Goal: Transaction & Acquisition: Purchase product/service

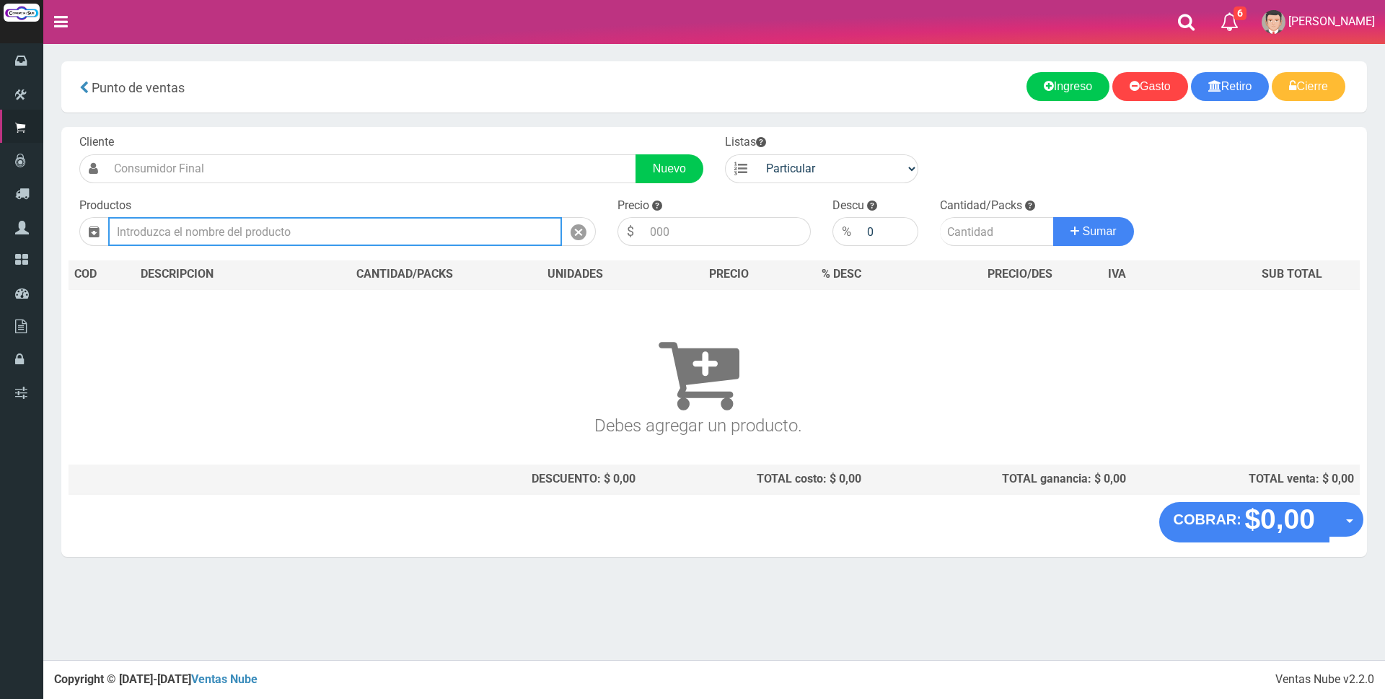
drag, startPoint x: 0, startPoint y: 0, endPoint x: 185, endPoint y: 235, distance: 299.4
click at [185, 235] on input "text" at bounding box center [335, 231] width 454 height 29
type input "4"
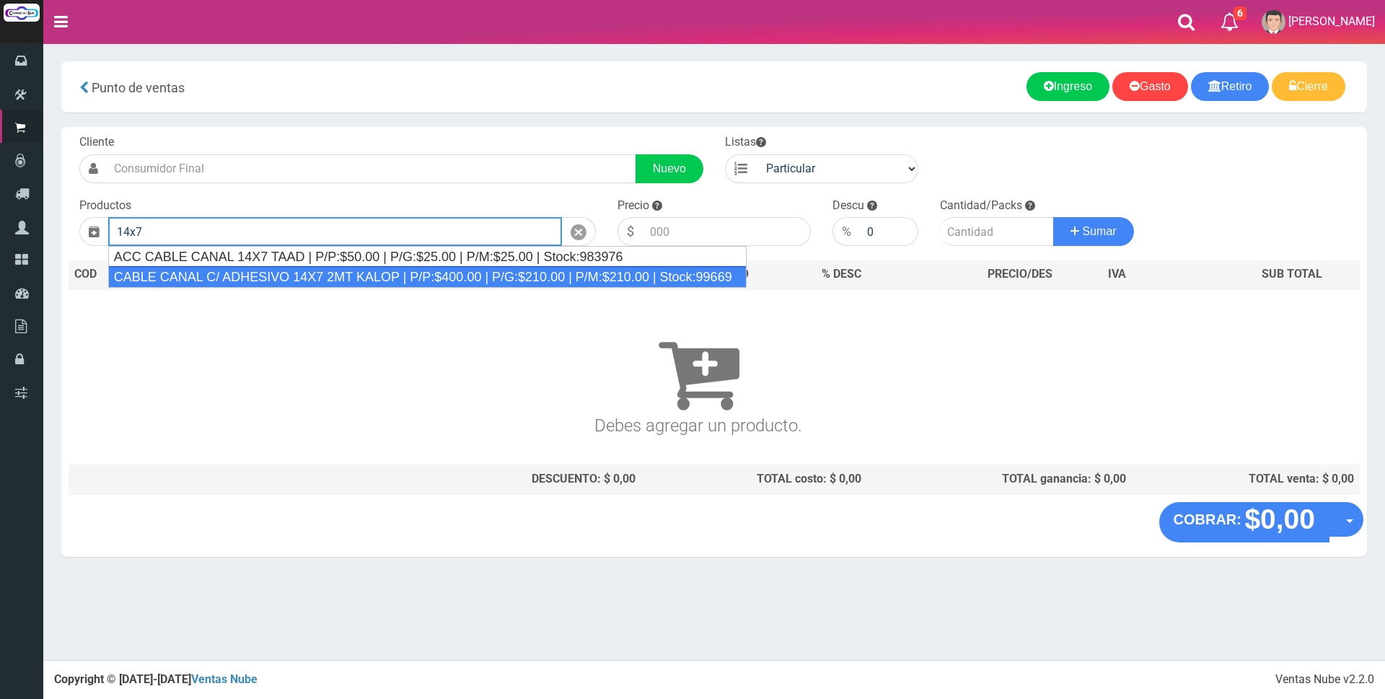
click at [449, 278] on div "CABLE CANAL C/ ADHESIVO 14X7 2MT KALOP | P/P:$400.00 | P/G:$210.00 | P/M:$210.0…" at bounding box center [427, 277] width 638 height 22
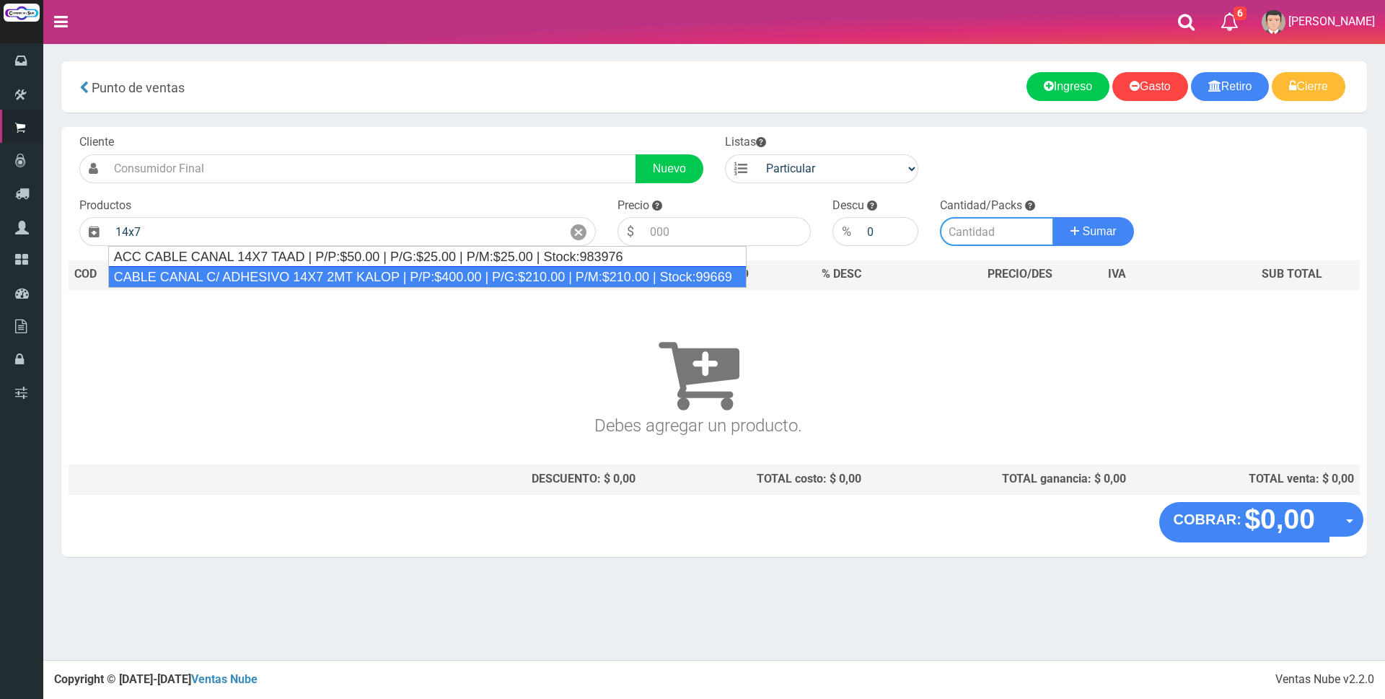
type input "CABLE CANAL C/ ADHESIVO 14X7 2MT KALOP | P/P:$400.00 | P/G:$210.00 | P/M:$210.0…"
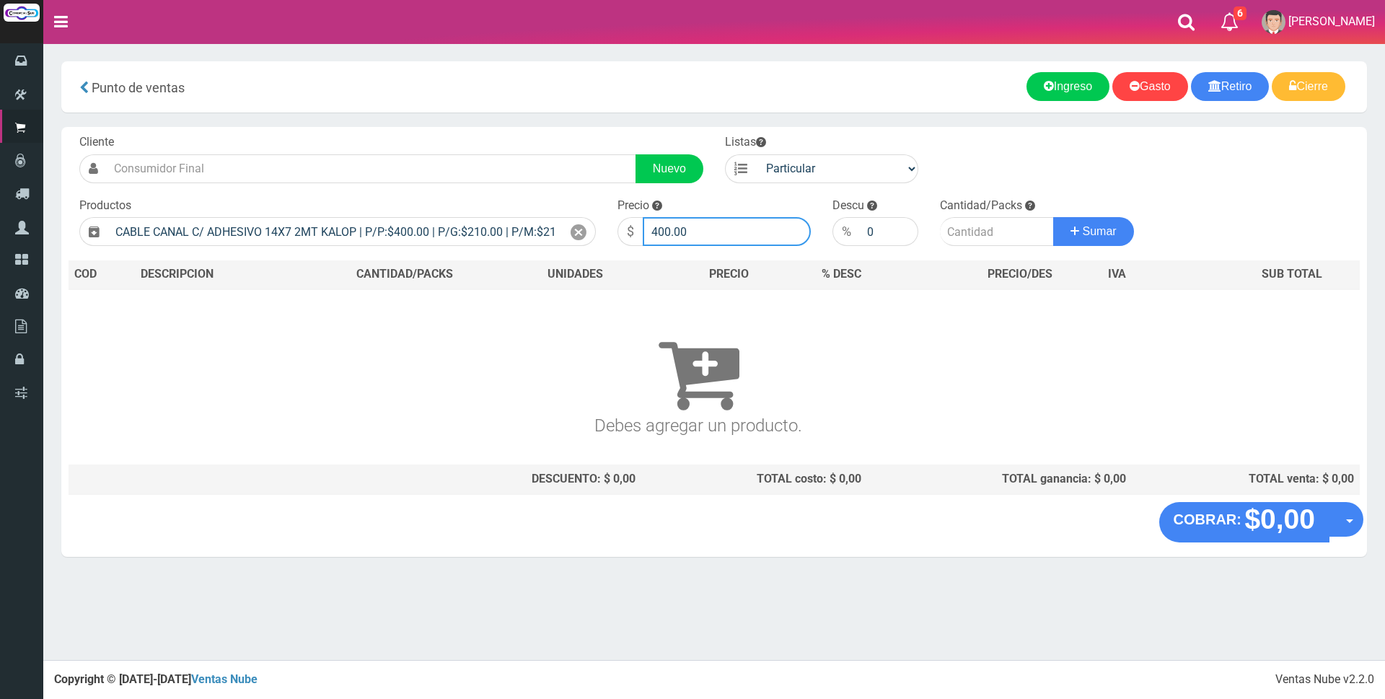
click at [716, 232] on input "400.00" at bounding box center [727, 231] width 168 height 29
type input "4"
type input "1800"
click at [980, 227] on input "number" at bounding box center [997, 231] width 114 height 29
type input "5"
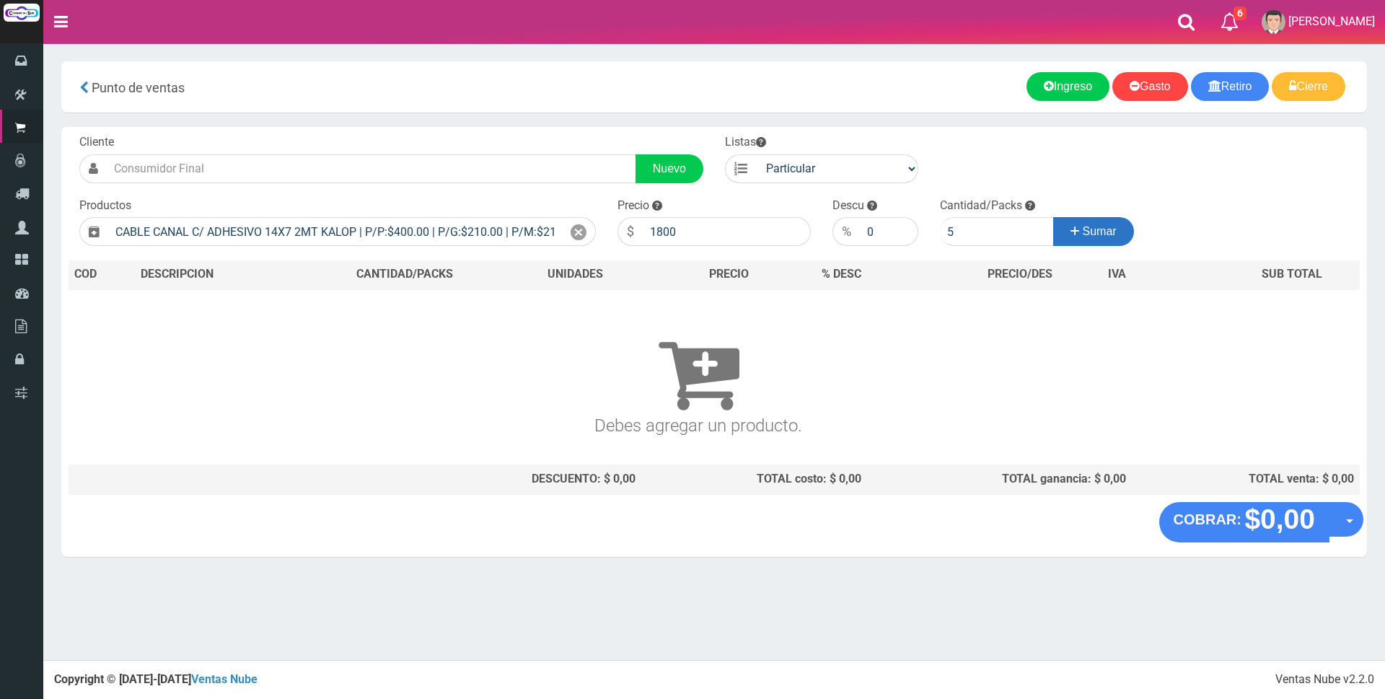
click at [1071, 232] on icon at bounding box center [1074, 231] width 9 height 21
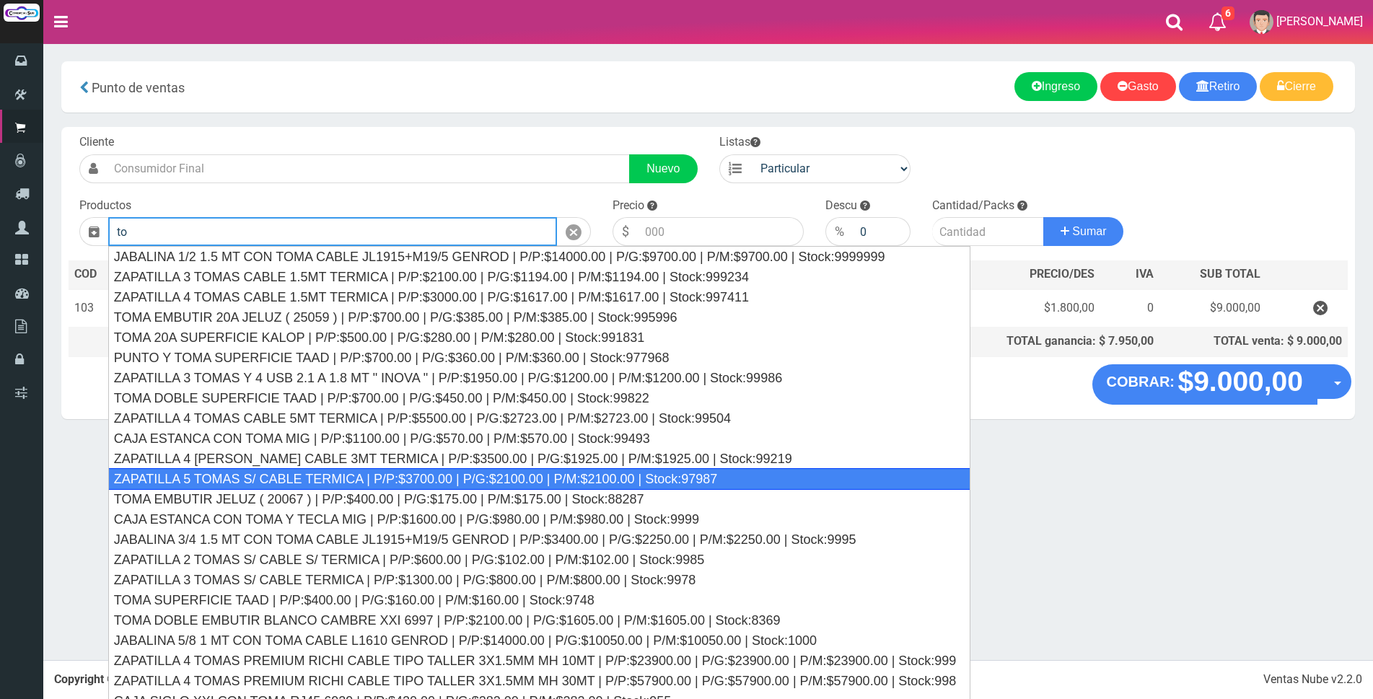
type input "t"
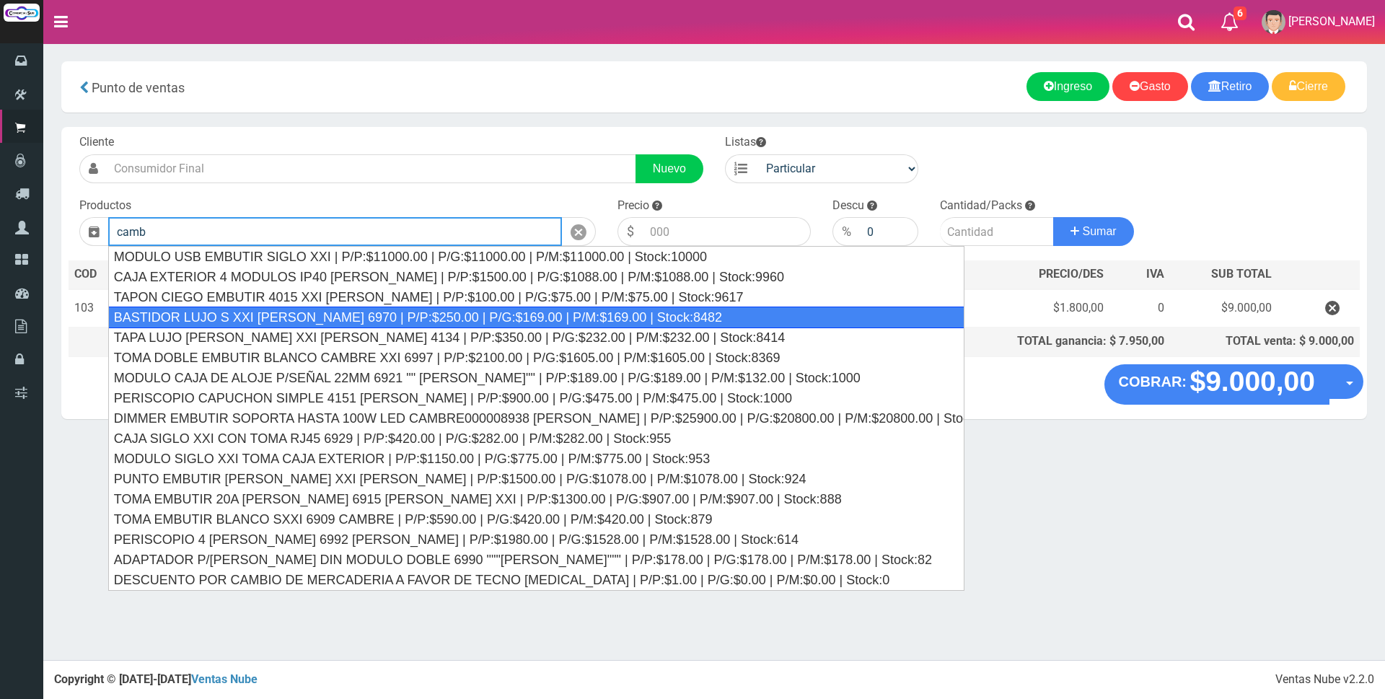
click at [382, 312] on div "BASTIDOR LUJO S XXI CAMBRE 6970 | P/P:$250.00 | P/G:$169.00 | P/M:$169.00 | Sto…" at bounding box center [536, 318] width 856 height 22
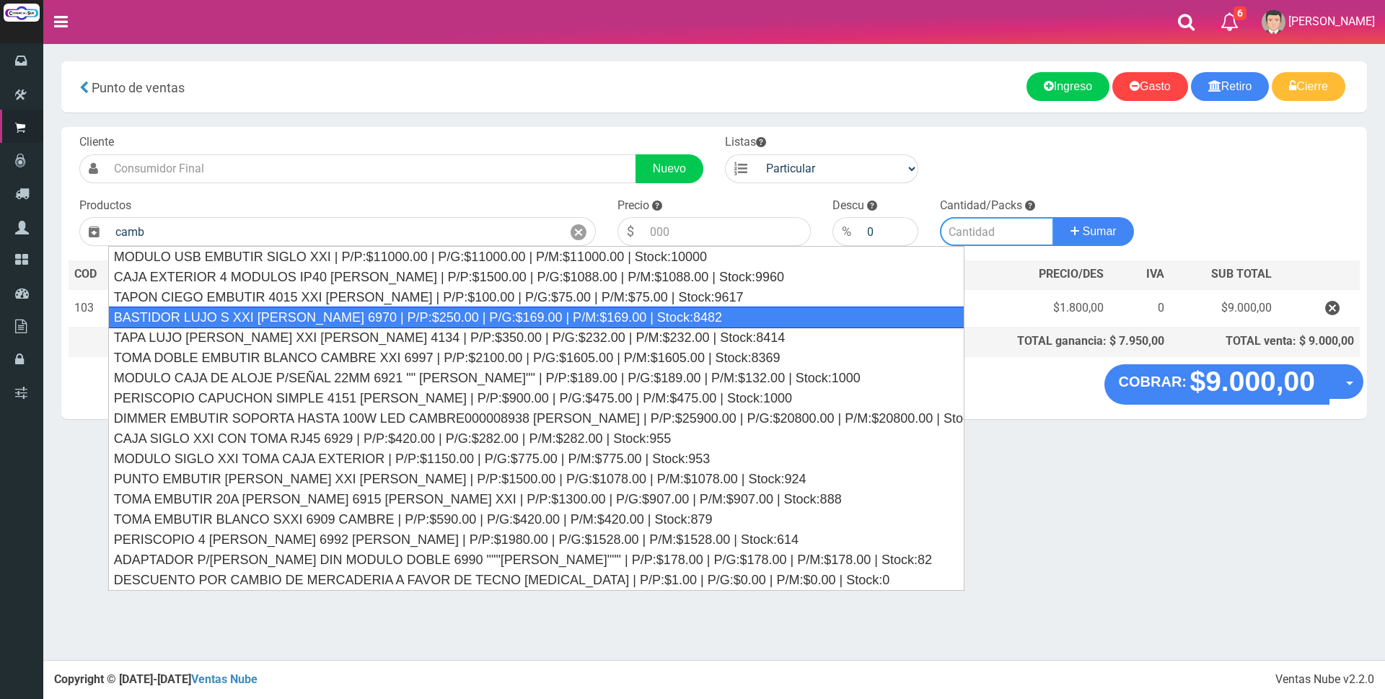
type input "BASTIDOR LUJO S XXI CAMBRE 6970 | P/P:$250.00 | P/G:$169.00 | P/M:$169.00 | Sto…"
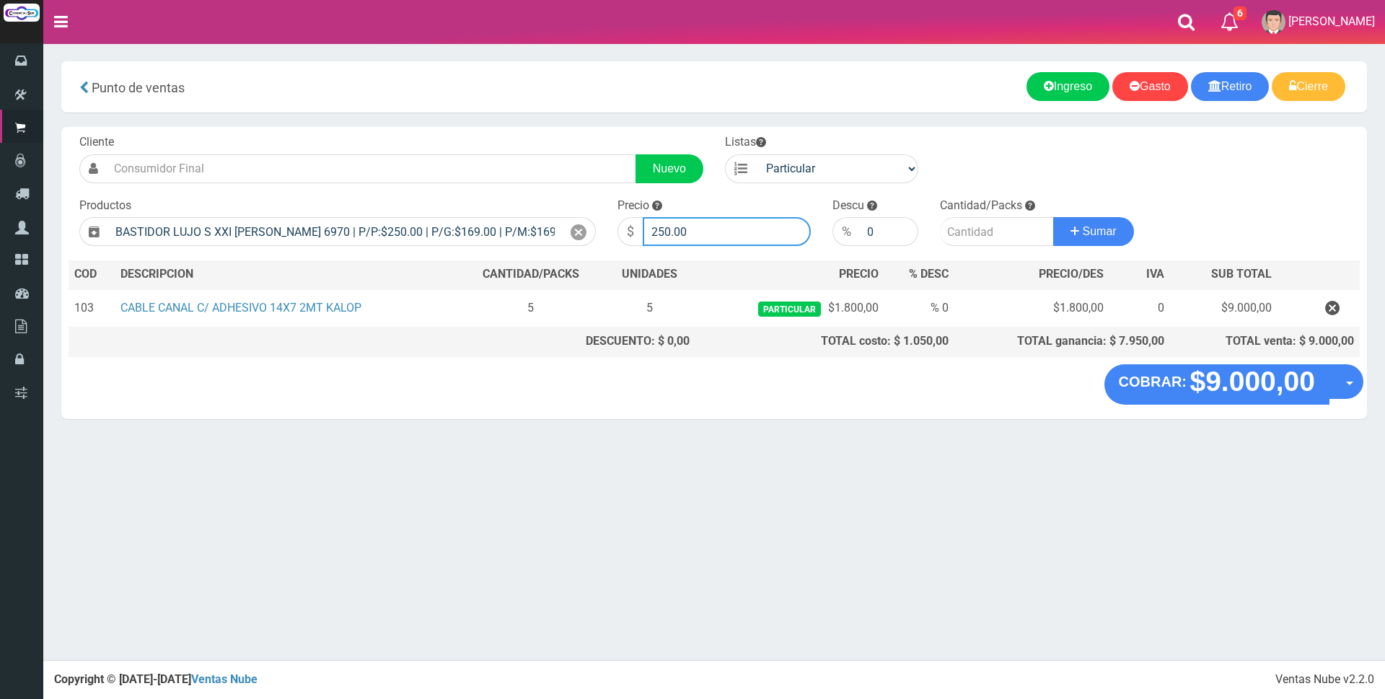
click at [716, 231] on input "250.00" at bounding box center [727, 231] width 168 height 29
type input "2"
type input "800"
click at [985, 231] on input "number" at bounding box center [997, 231] width 114 height 29
type input "2"
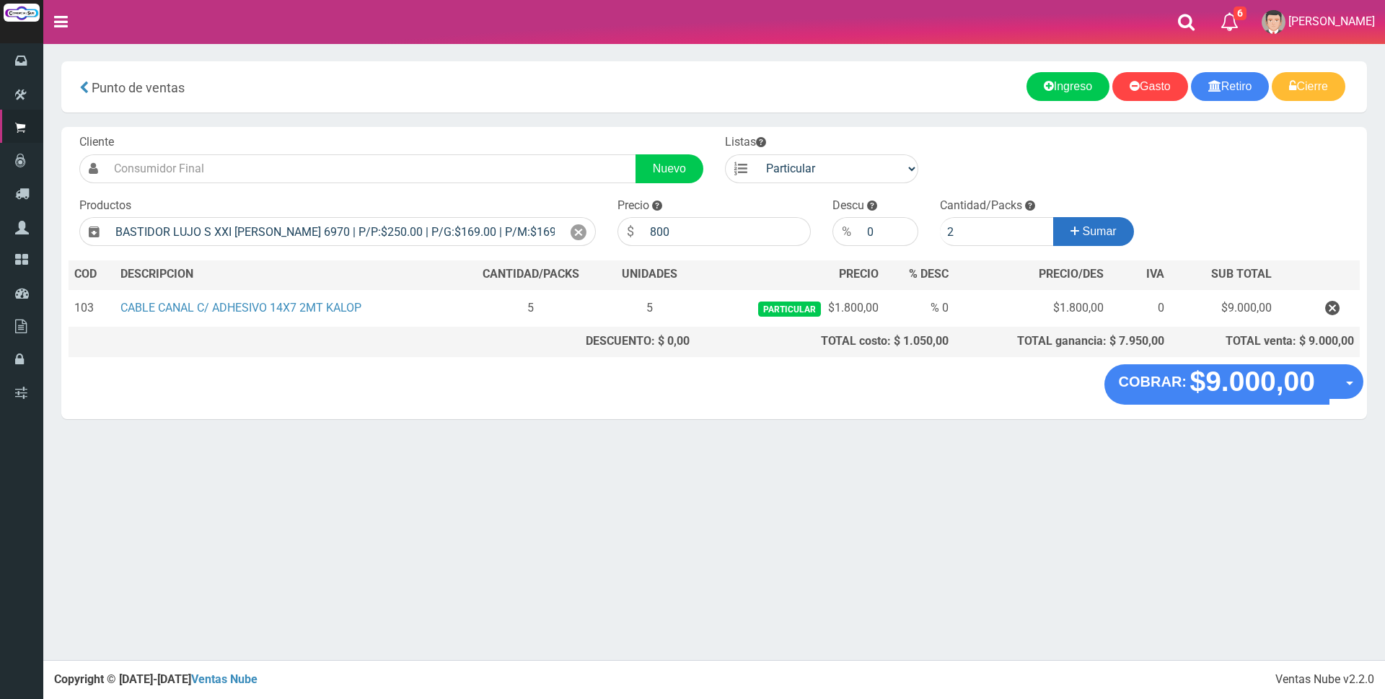
drag, startPoint x: 1094, startPoint y: 234, endPoint x: 1099, endPoint y: 226, distance: 8.8
click at [1095, 234] on span "Sumar" at bounding box center [1100, 231] width 34 height 12
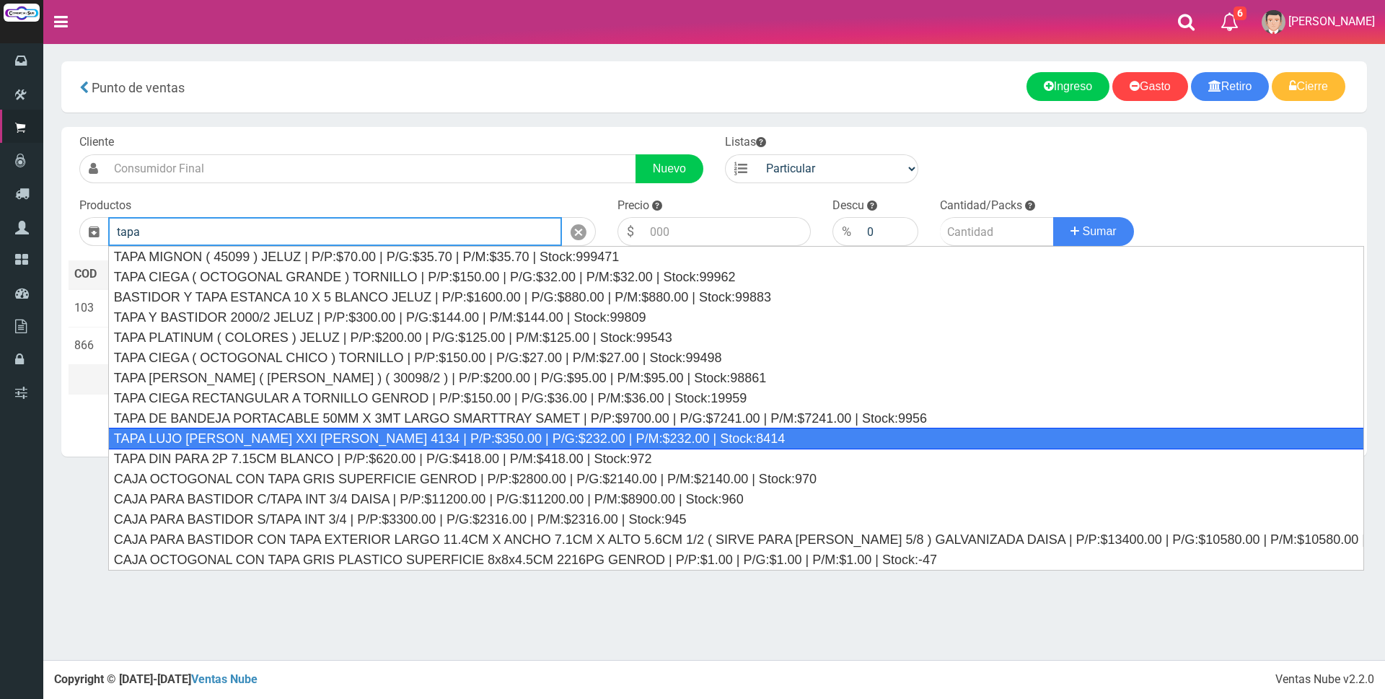
click at [397, 441] on div "TAPA LUJO BLANCO XXI CAMBRE 4134 | P/P:$350.00 | P/G:$232.00 | P/M:$232.00 | St…" at bounding box center [736, 439] width 1256 height 22
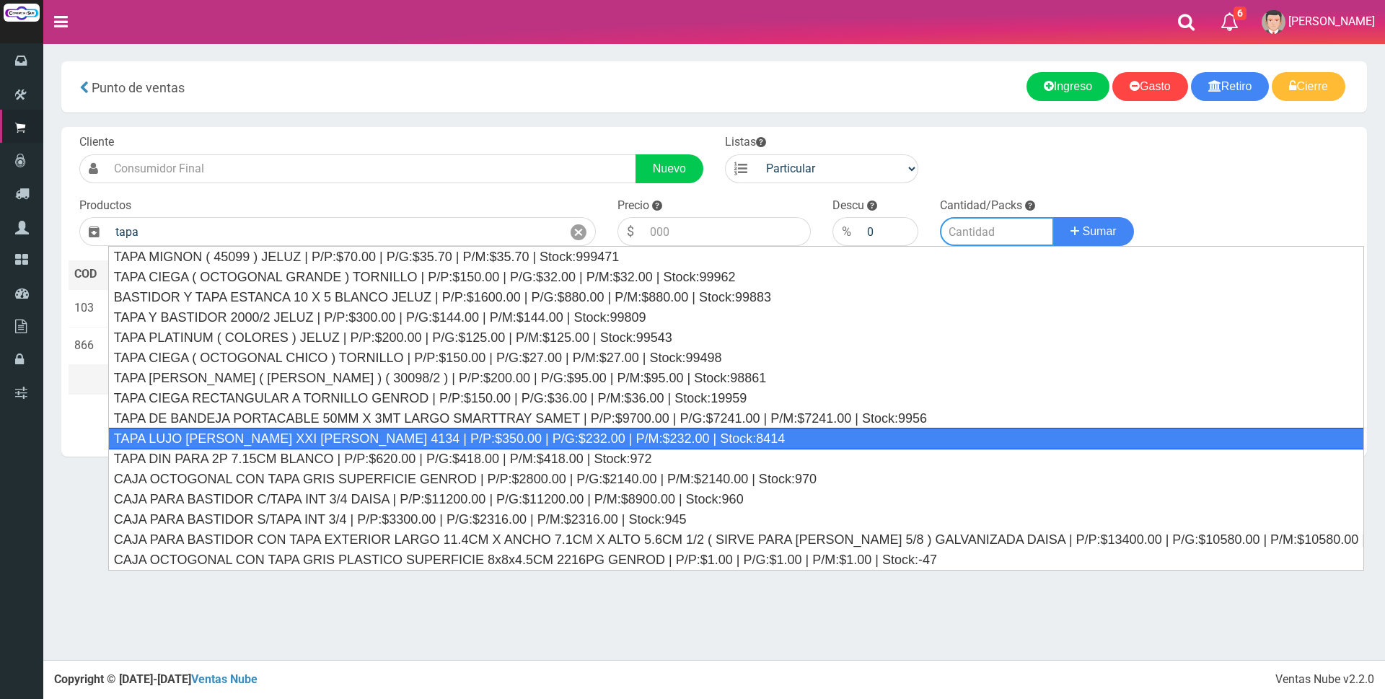
type input "TAPA LUJO BLANCO XXI CAMBRE 4134 | P/P:$350.00 | P/G:$232.00 | P/M:$232.00 | St…"
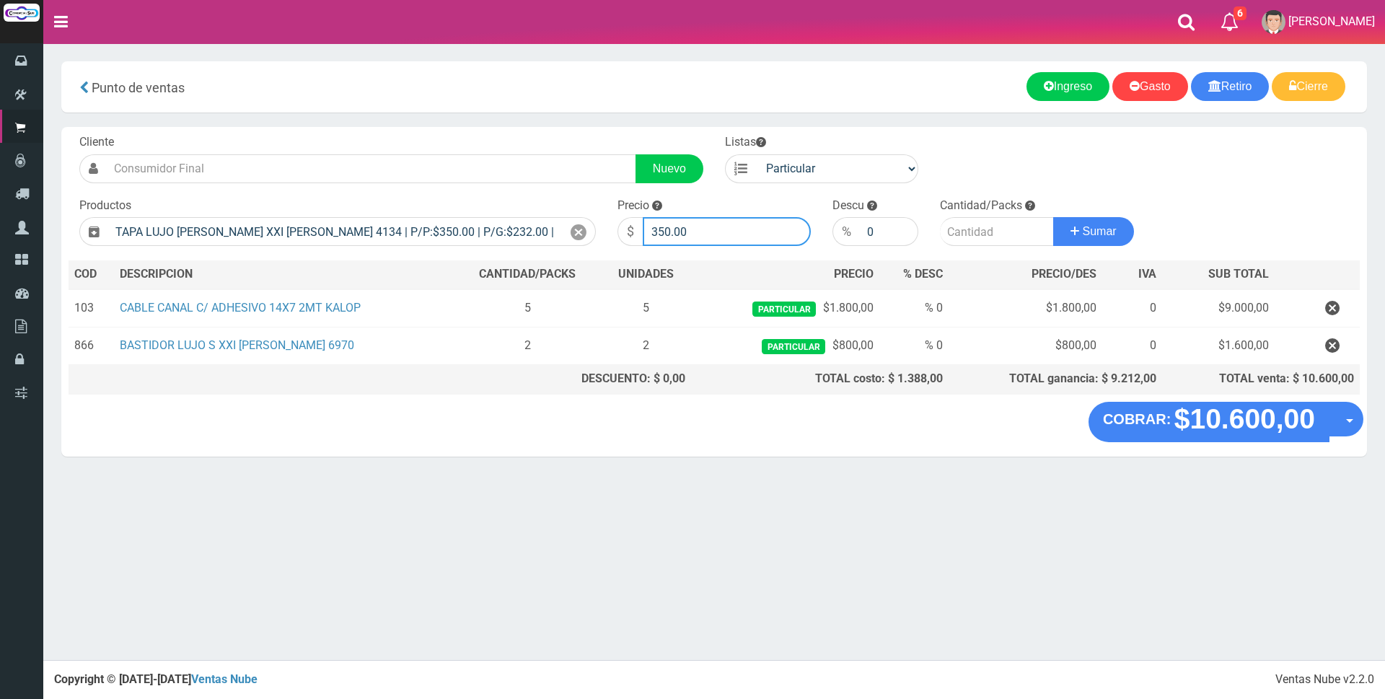
click at [698, 237] on input "350.00" at bounding box center [727, 231] width 168 height 29
type input "3"
type input "1200"
drag, startPoint x: 960, startPoint y: 233, endPoint x: 972, endPoint y: 232, distance: 11.6
click at [964, 233] on input "number" at bounding box center [997, 231] width 114 height 29
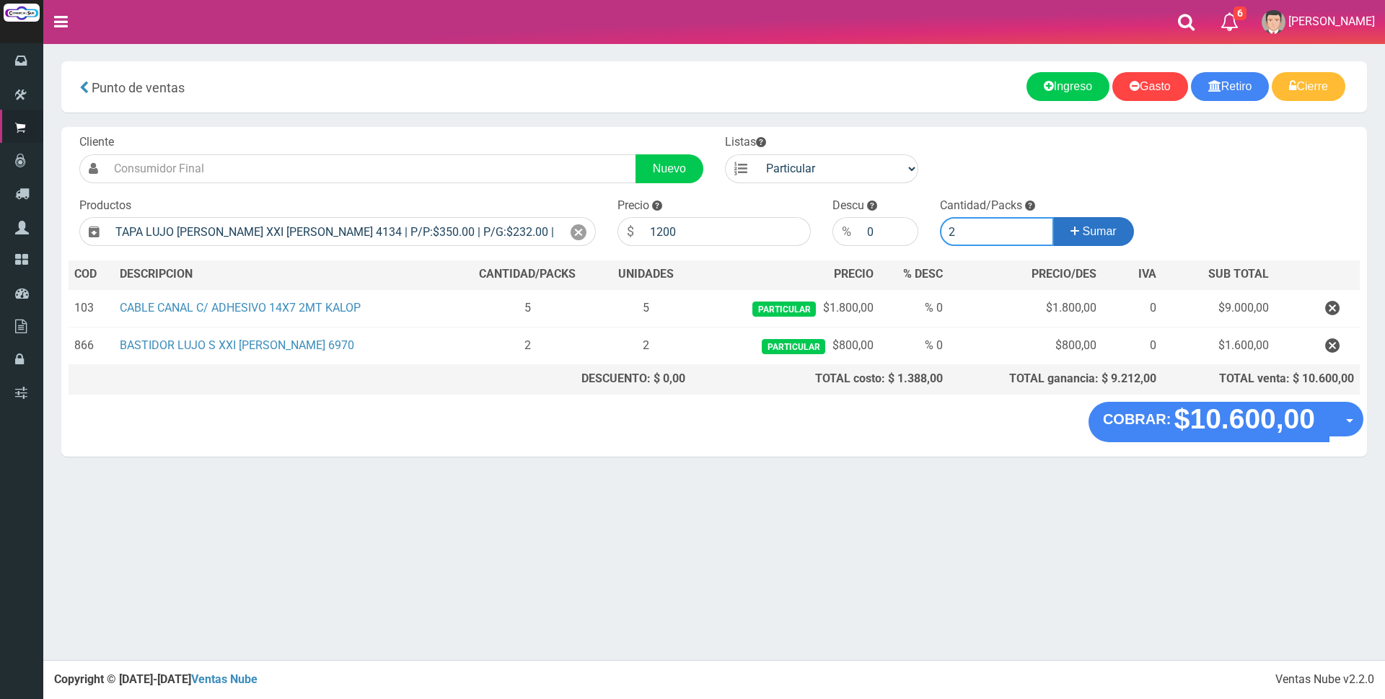
type input "2"
click at [1109, 237] on span "Sumar" at bounding box center [1100, 231] width 34 height 12
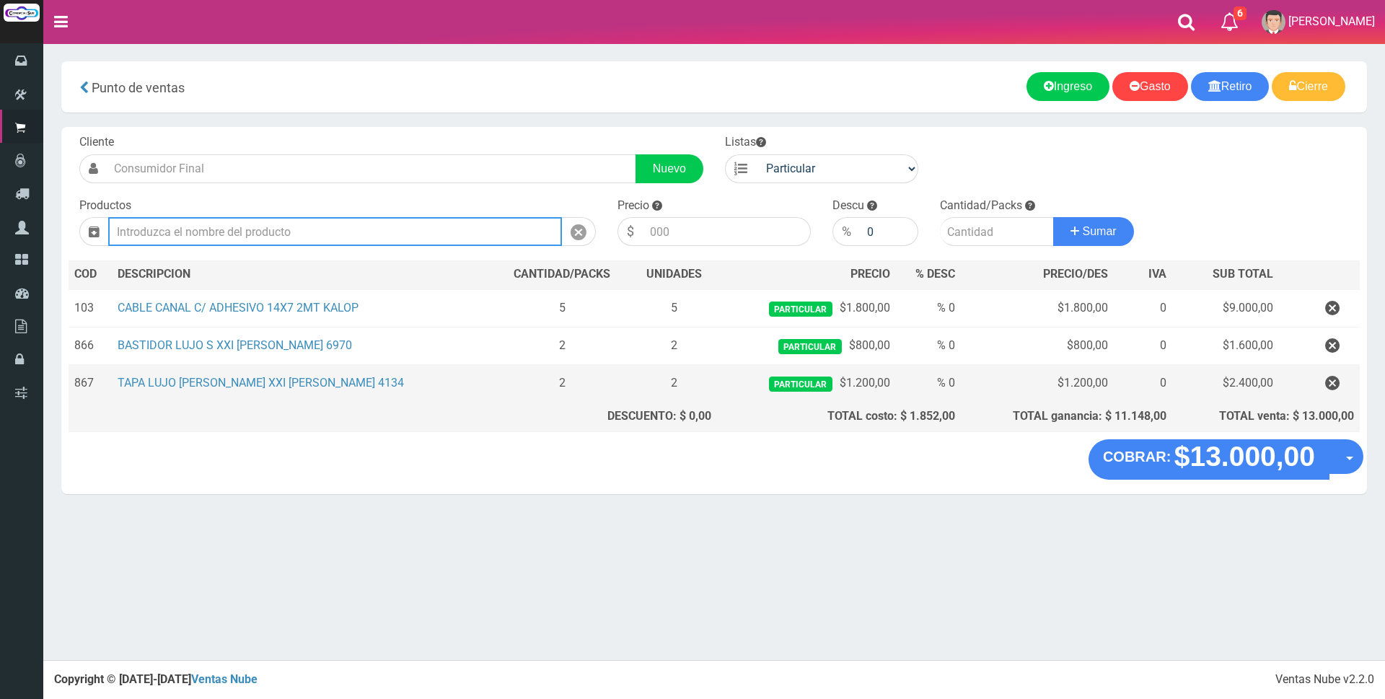
type input "y"
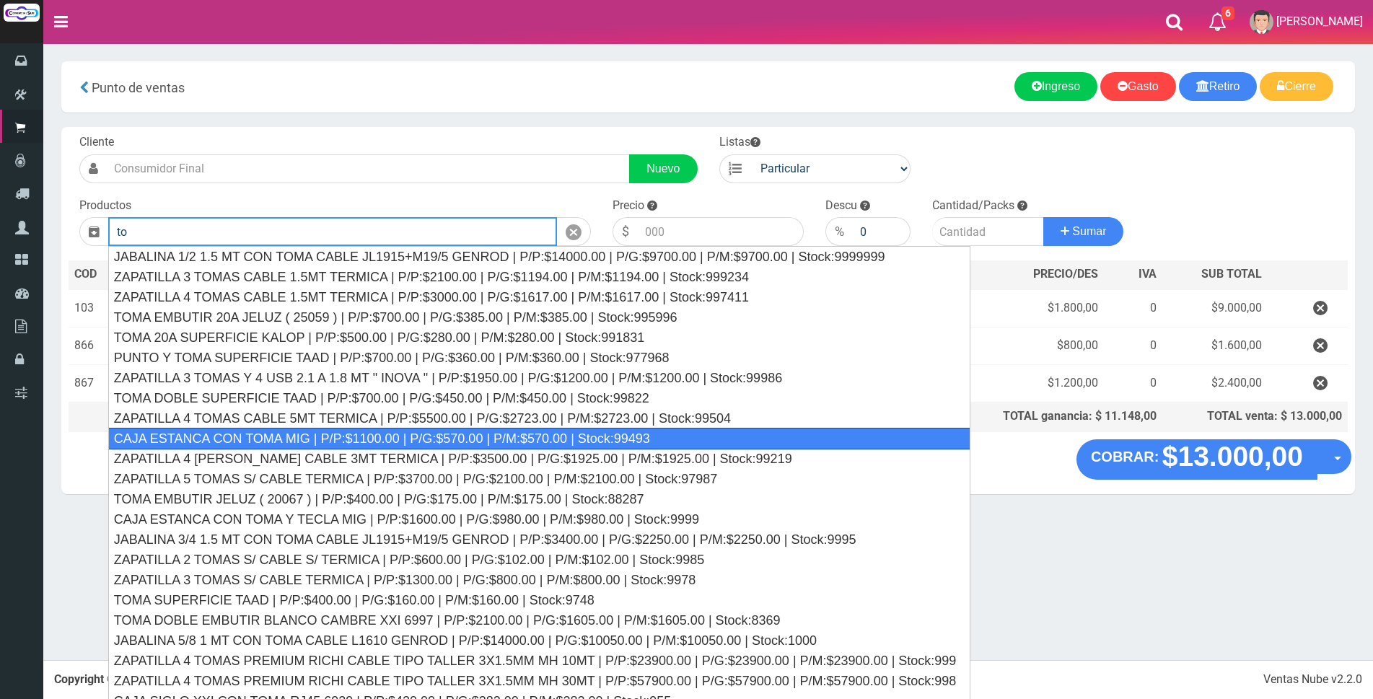
type input "t"
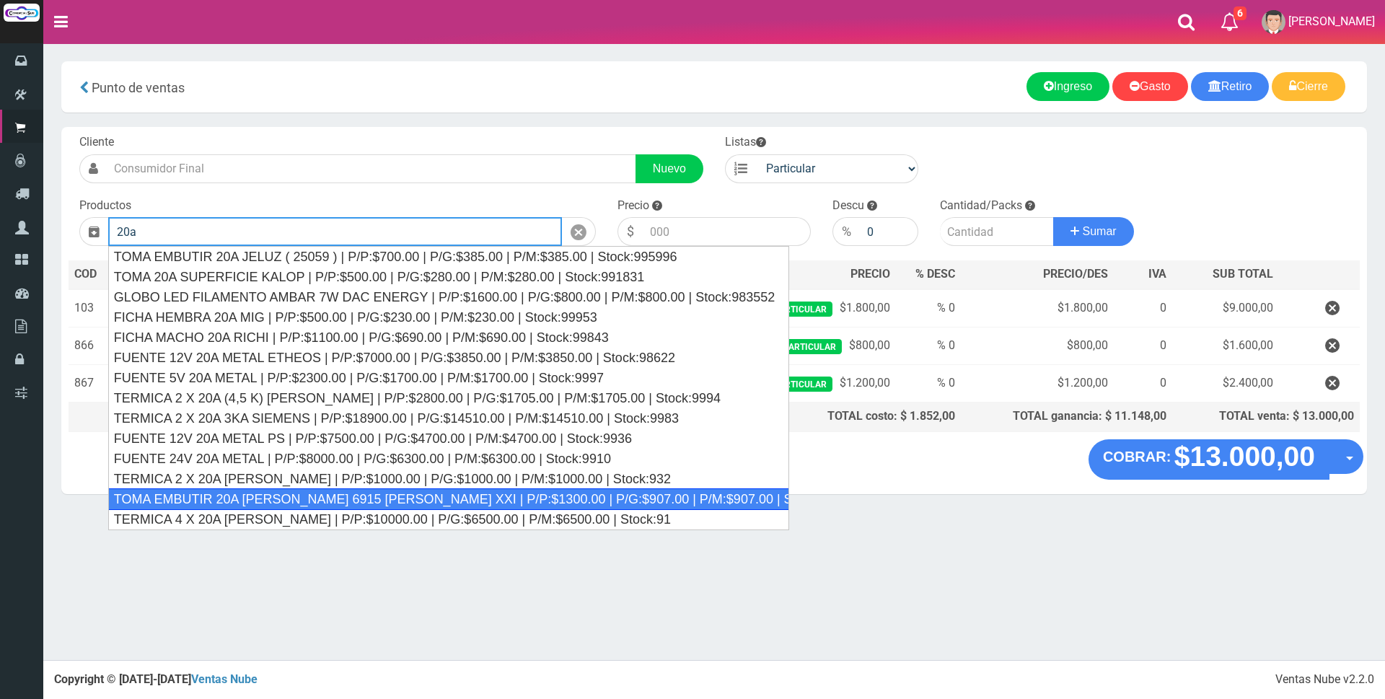
click at [397, 494] on div "TOMA EMBUTIR 20A BLANCO 6915 CAMBRE XXI | P/P:$1300.00 | P/G:$907.00 | P/M:$907…" at bounding box center [449, 499] width 682 height 22
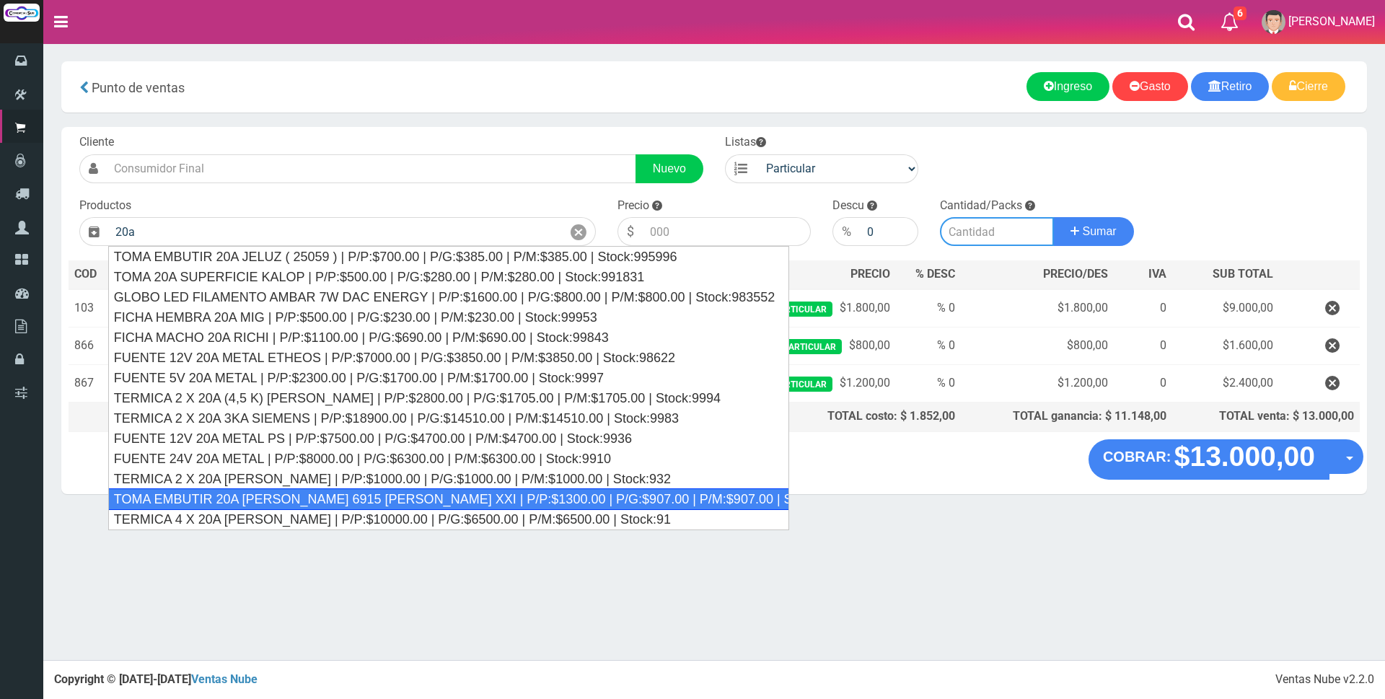
type input "TOMA EMBUTIR 20A BLANCO 6915 CAMBRE XXI | P/P:$1300.00 | P/G:$907.00 | P/M:$907…"
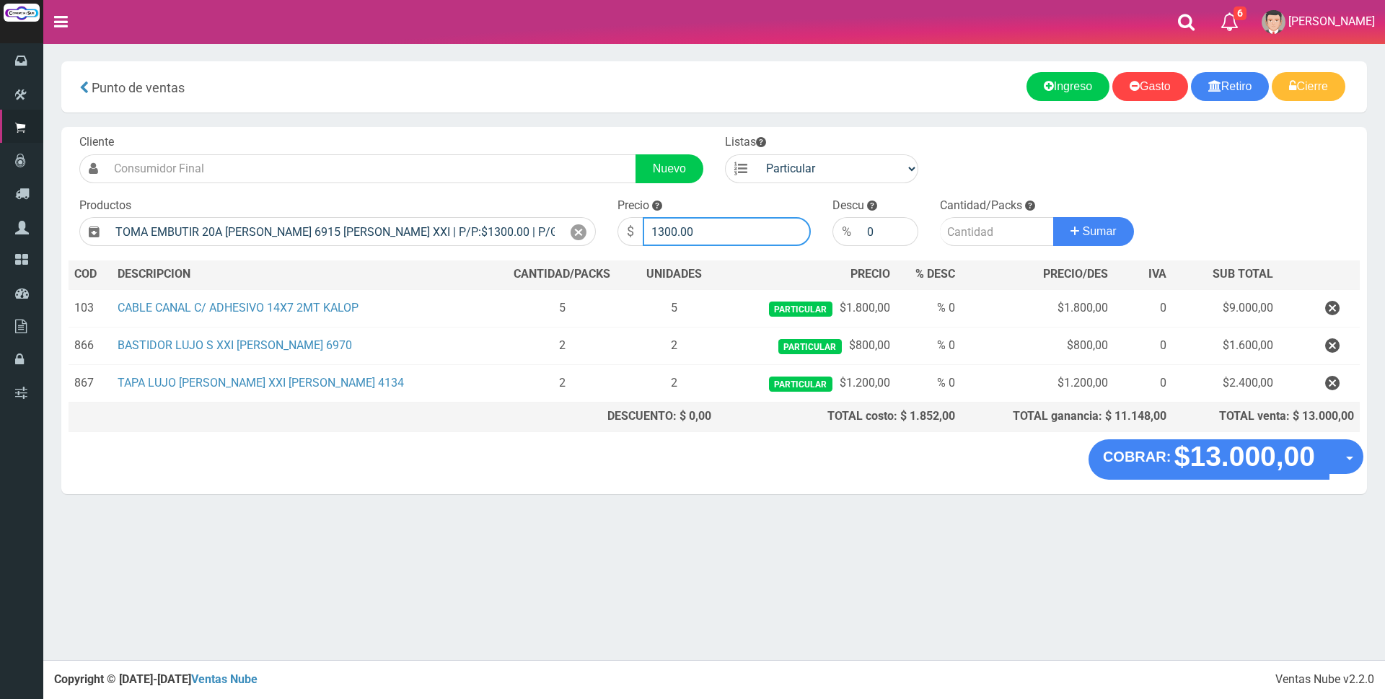
click at [713, 227] on input "1300.00" at bounding box center [727, 231] width 168 height 29
type input "1"
type input "4800"
click at [985, 231] on input "number" at bounding box center [997, 231] width 114 height 29
type input "4"
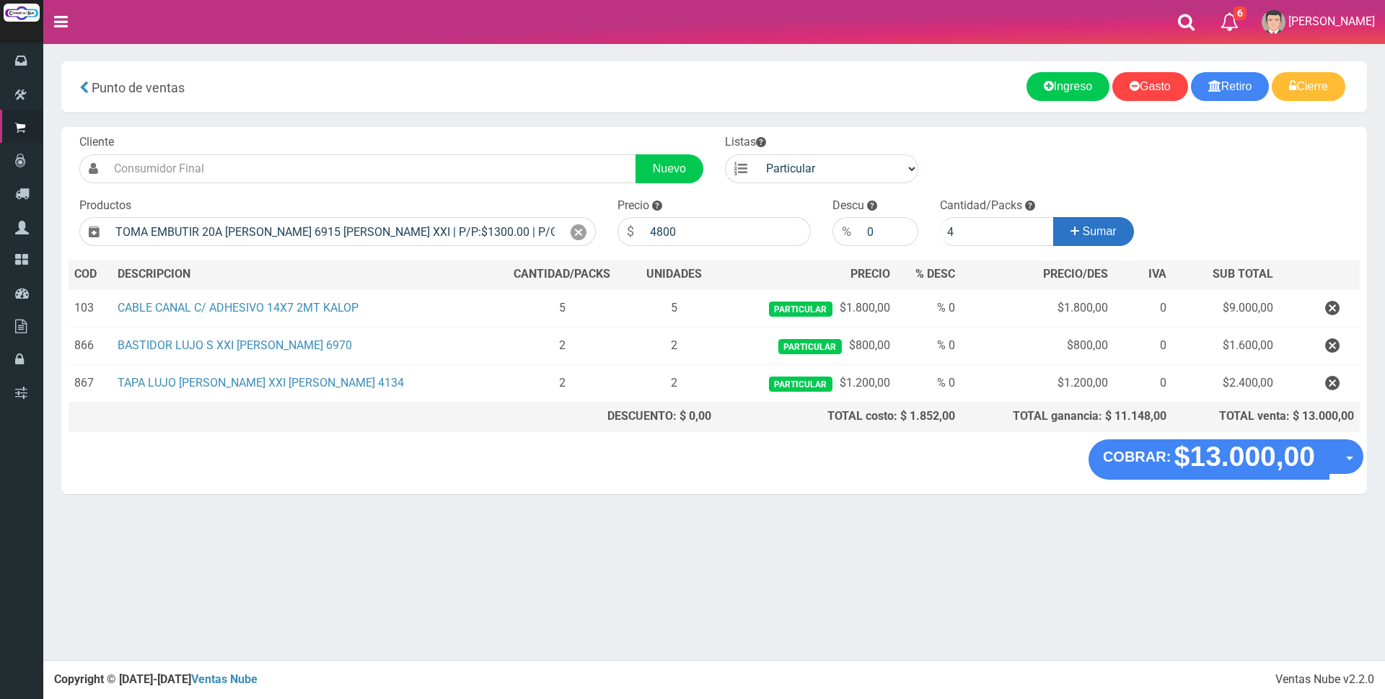
click at [1098, 227] on span "Sumar" at bounding box center [1100, 231] width 34 height 12
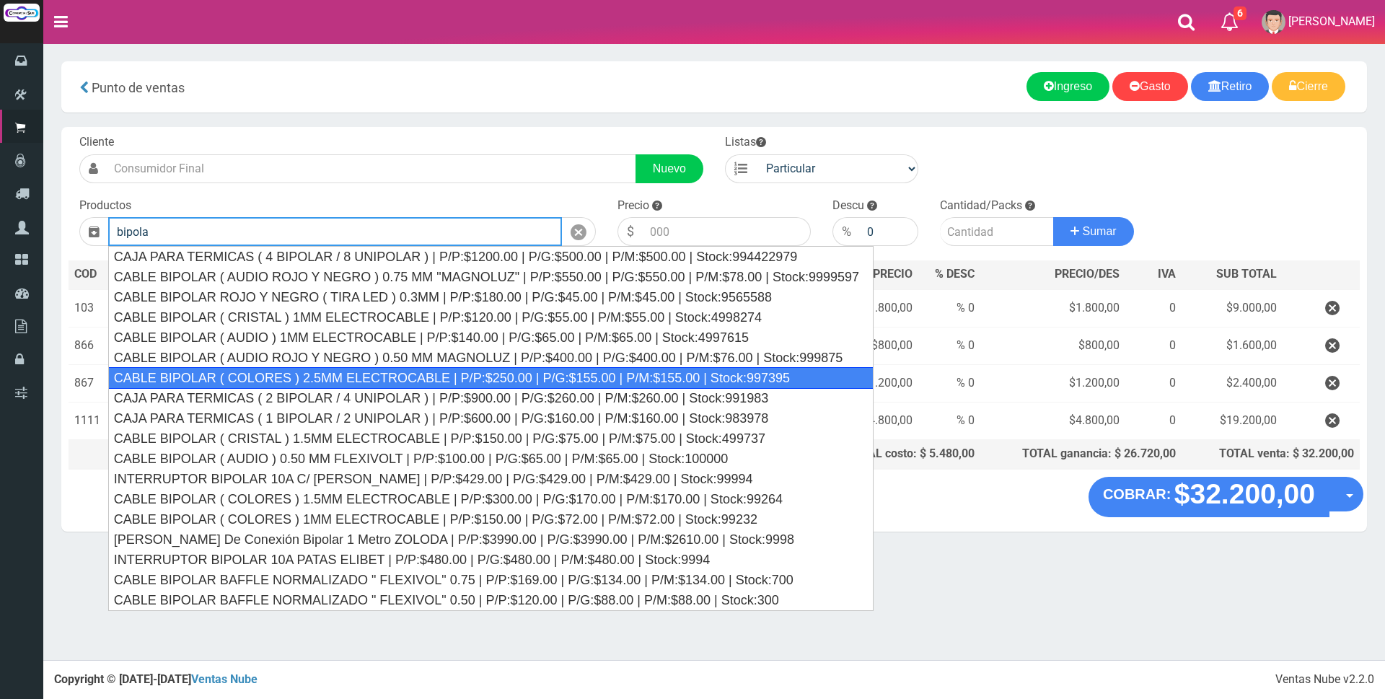
click at [378, 374] on div "CABLE BIPOLAR ( COLORES ) 2.5MM ELECTROCABLE | P/P:$250.00 | P/G:$155.00 | P/M:…" at bounding box center [490, 378] width 765 height 22
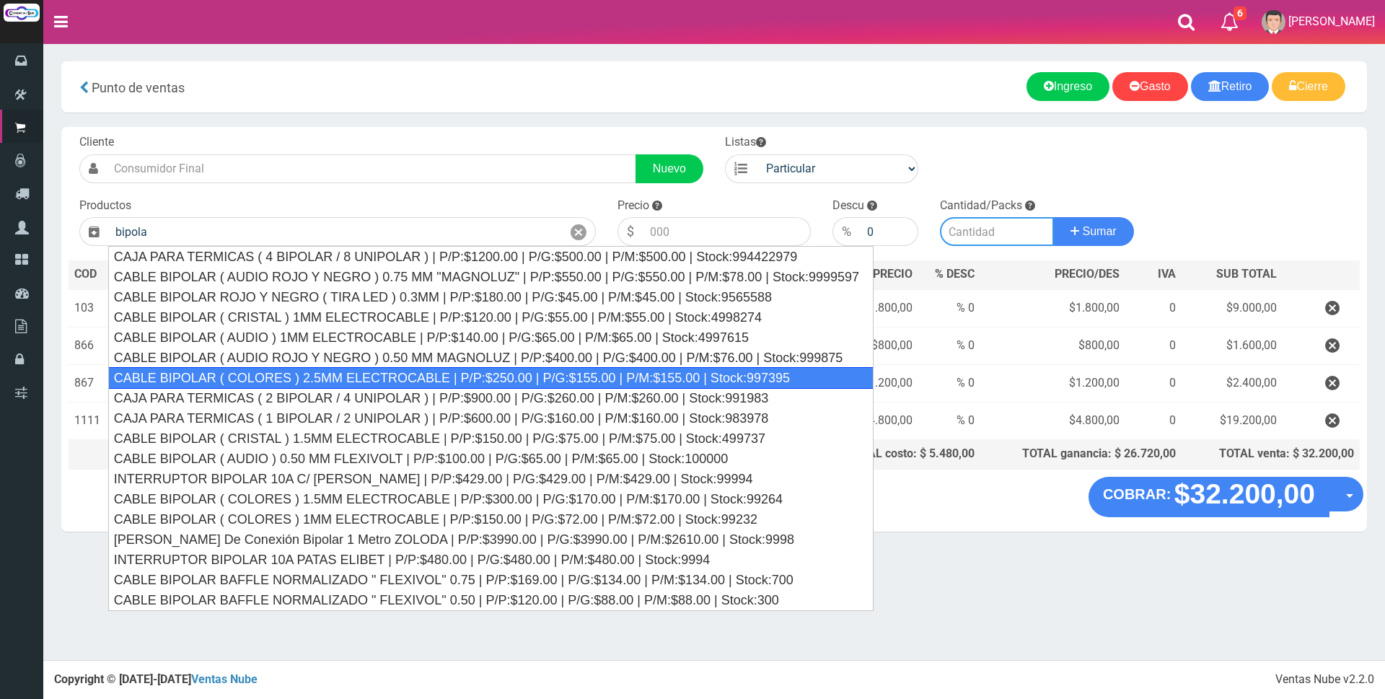
type input "CABLE BIPOLAR ( COLORES ) 2.5MM ELECTROCABLE | P/P:$250.00 | P/G:$155.00 | P/M:…"
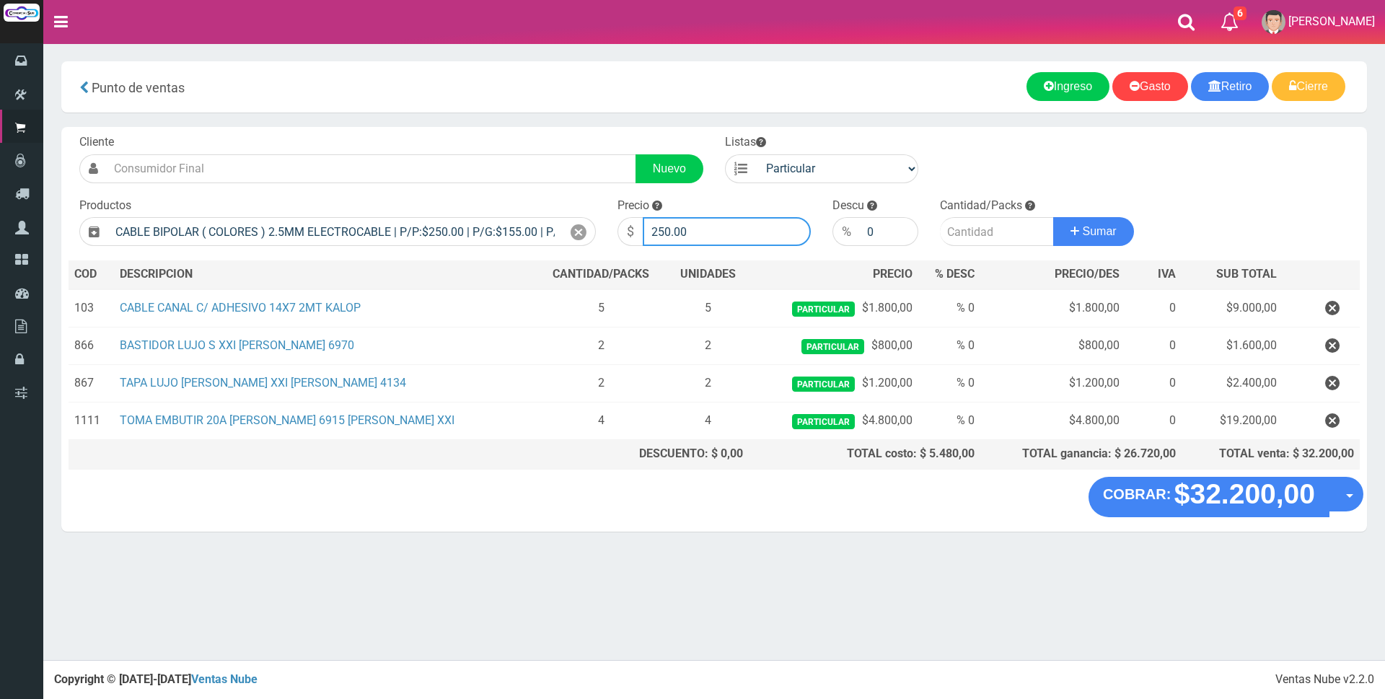
click at [738, 226] on input "250.00" at bounding box center [727, 231] width 168 height 29
type input "2"
type input "1800"
click at [994, 230] on input "number" at bounding box center [997, 231] width 114 height 29
type input "10"
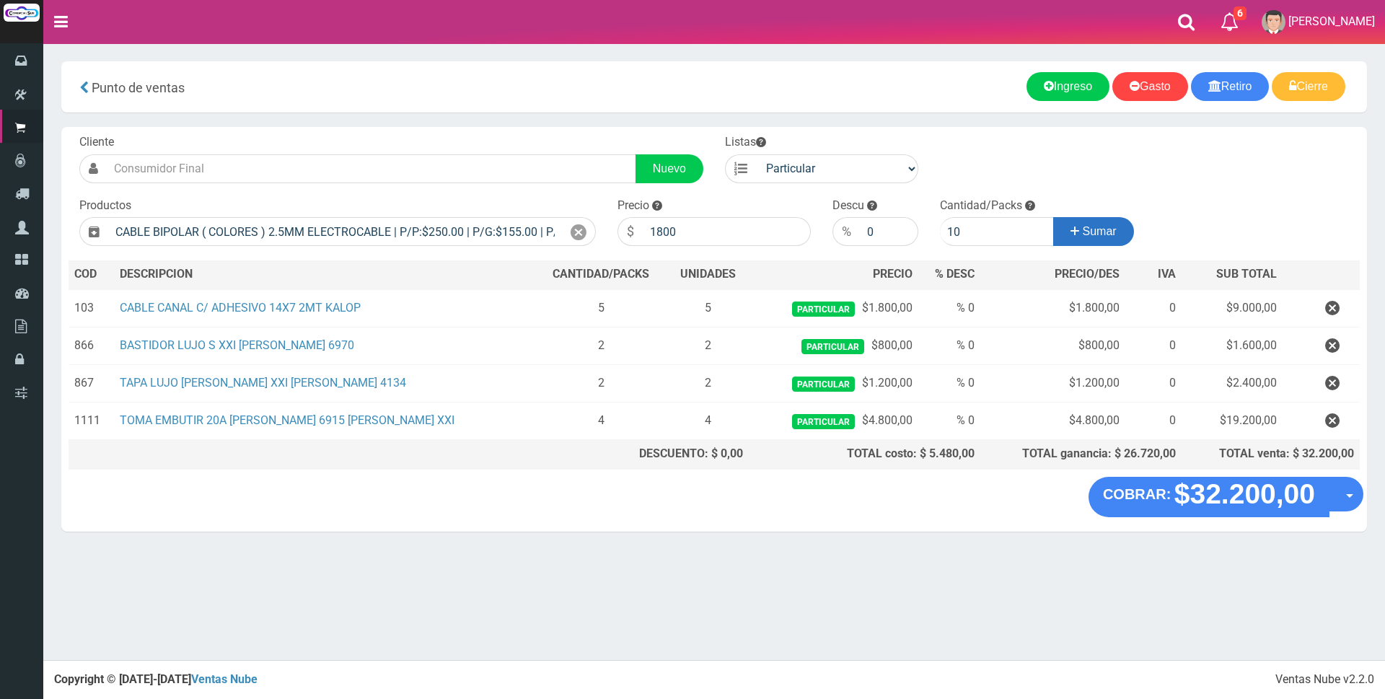
click at [1100, 237] on span "Sumar" at bounding box center [1100, 231] width 34 height 12
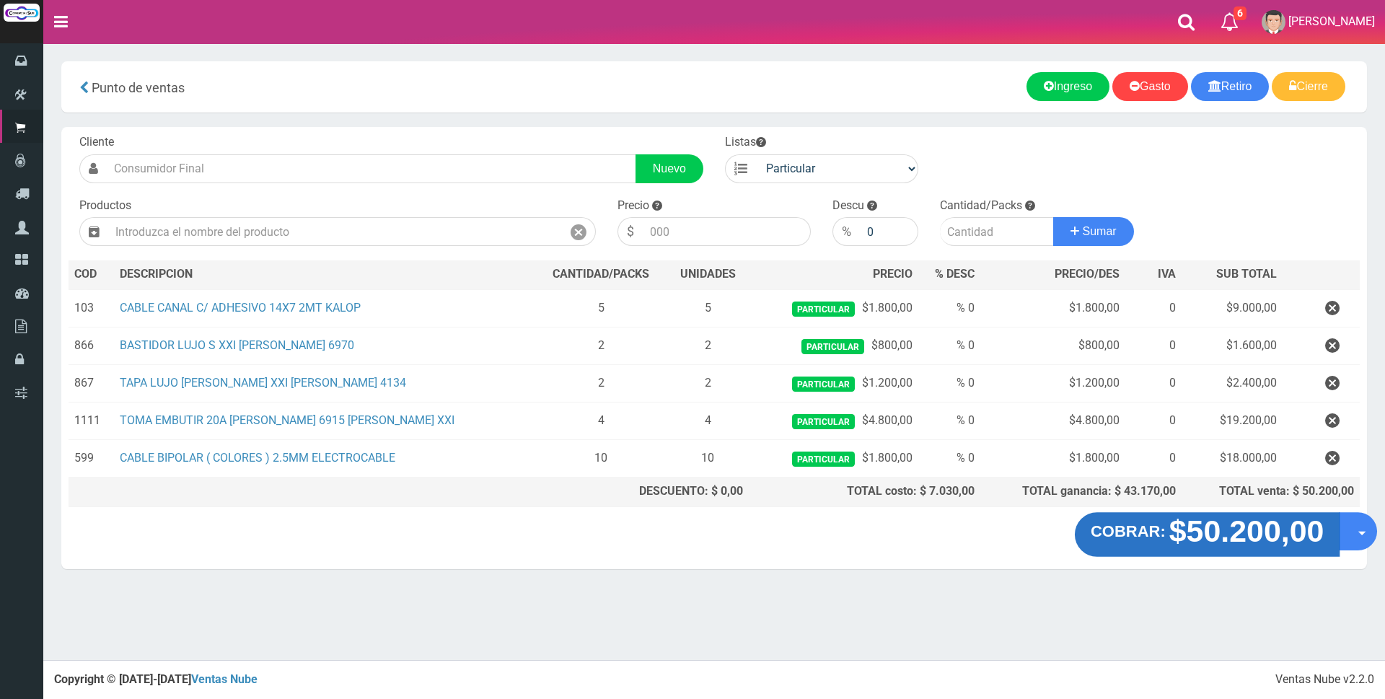
click at [1273, 542] on strong "$50.200,00" at bounding box center [1246, 531] width 155 height 34
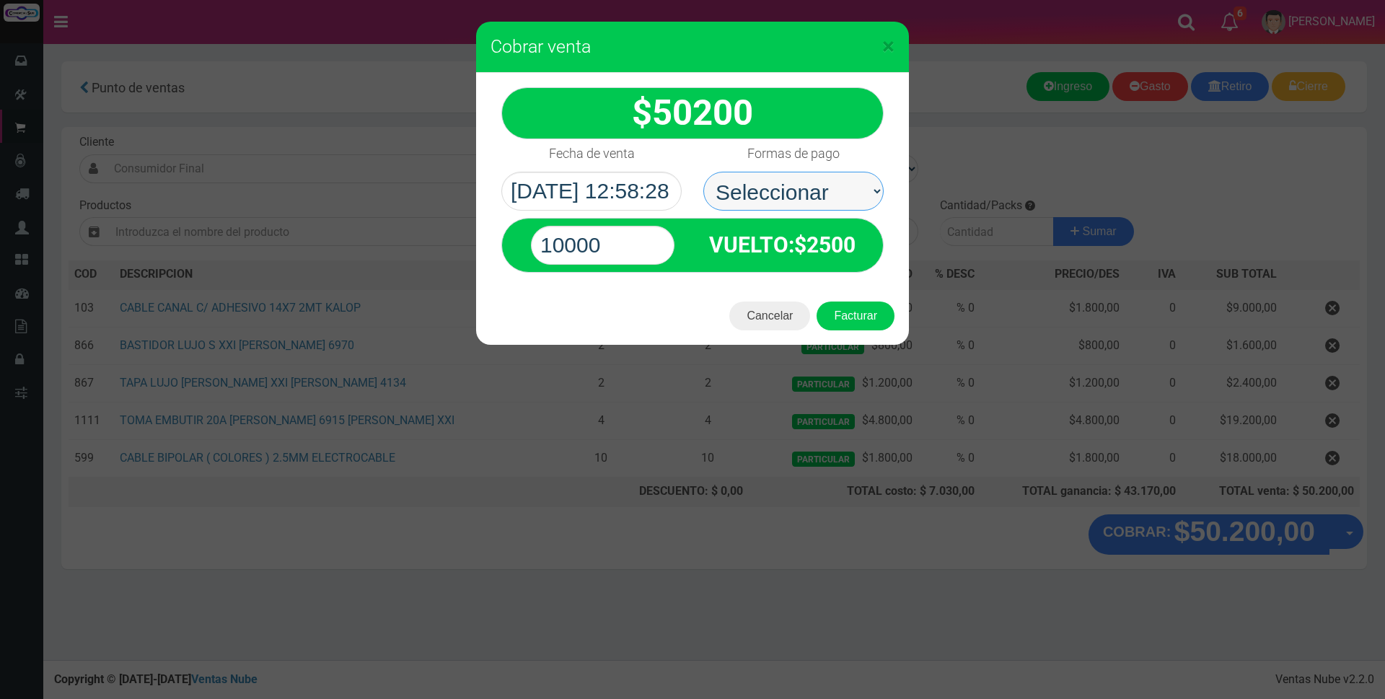
click at [829, 182] on select "Seleccionar Efectivo Tarjeta de Crédito Depósito Débito" at bounding box center [793, 191] width 180 height 39
select select "Efectivo"
click at [703, 172] on select "Seleccionar Efectivo Tarjeta de Crédito Depósito Débito" at bounding box center [793, 191] width 180 height 39
click at [646, 238] on input "10000" at bounding box center [603, 245] width 144 height 39
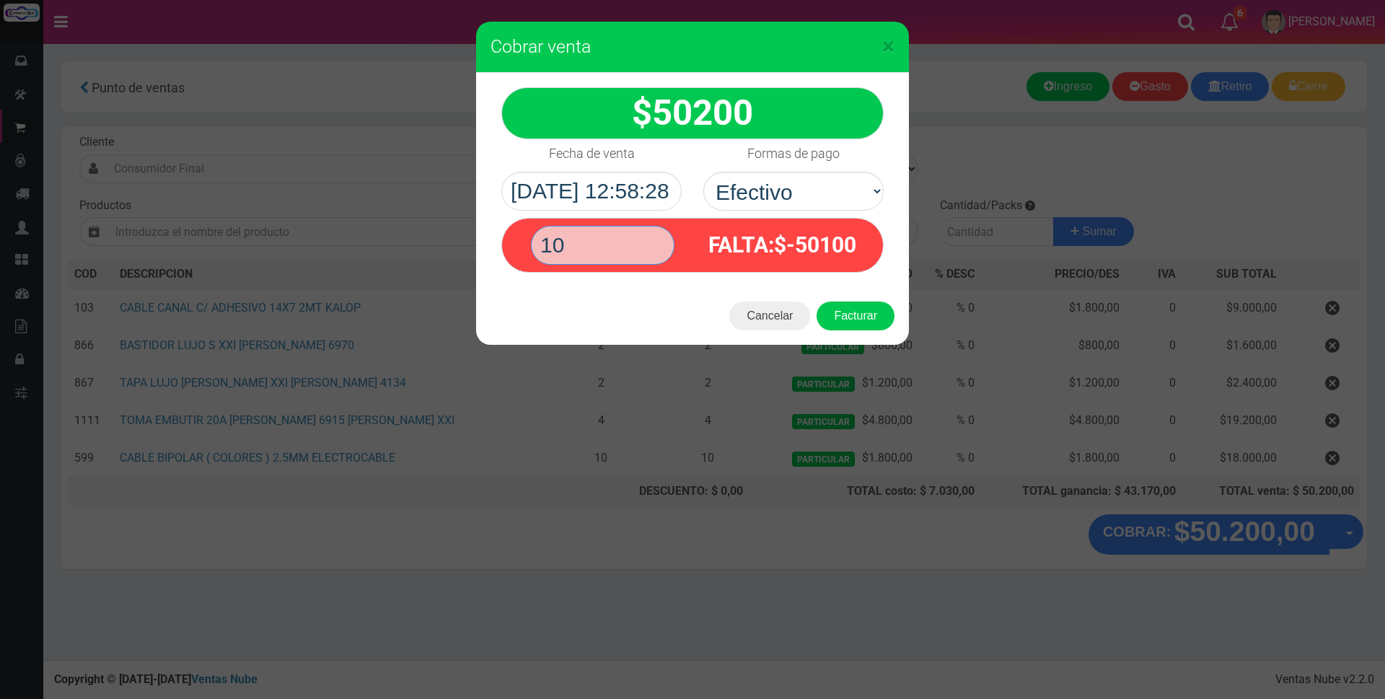
type input "1"
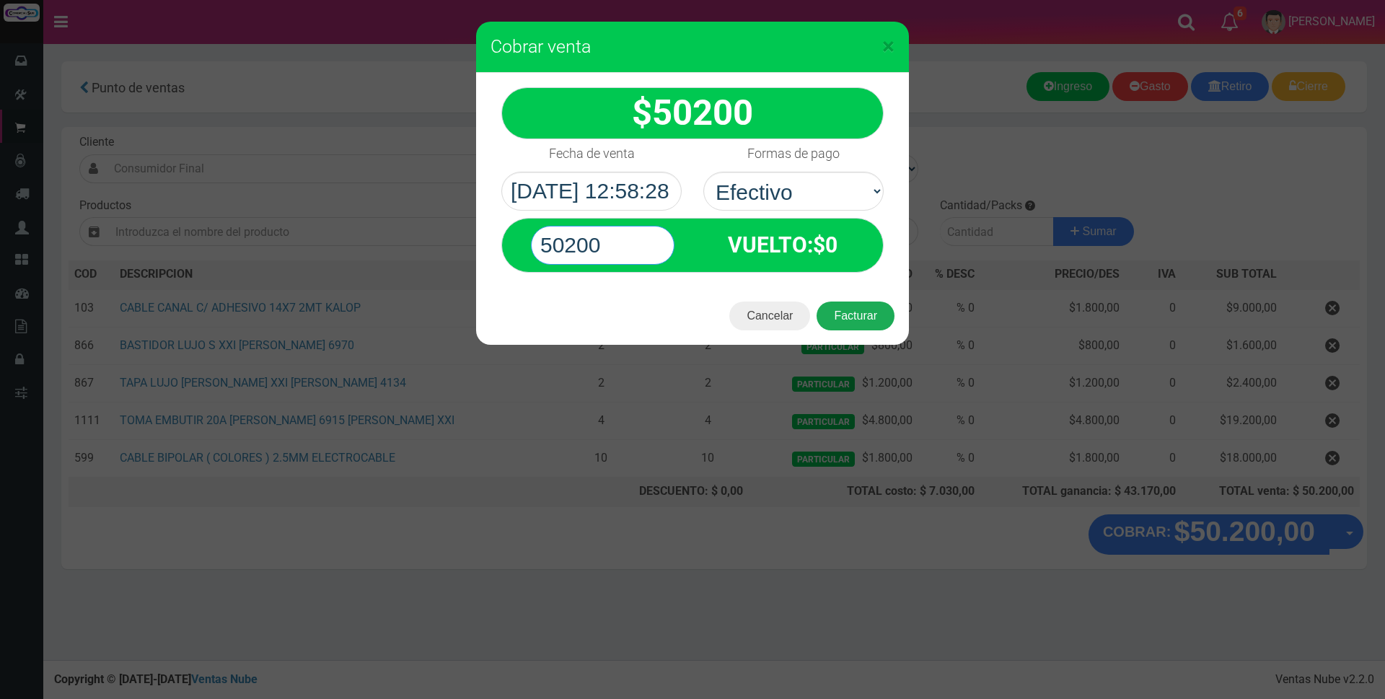
type input "50200"
click at [849, 311] on button "Facturar" at bounding box center [856, 316] width 78 height 29
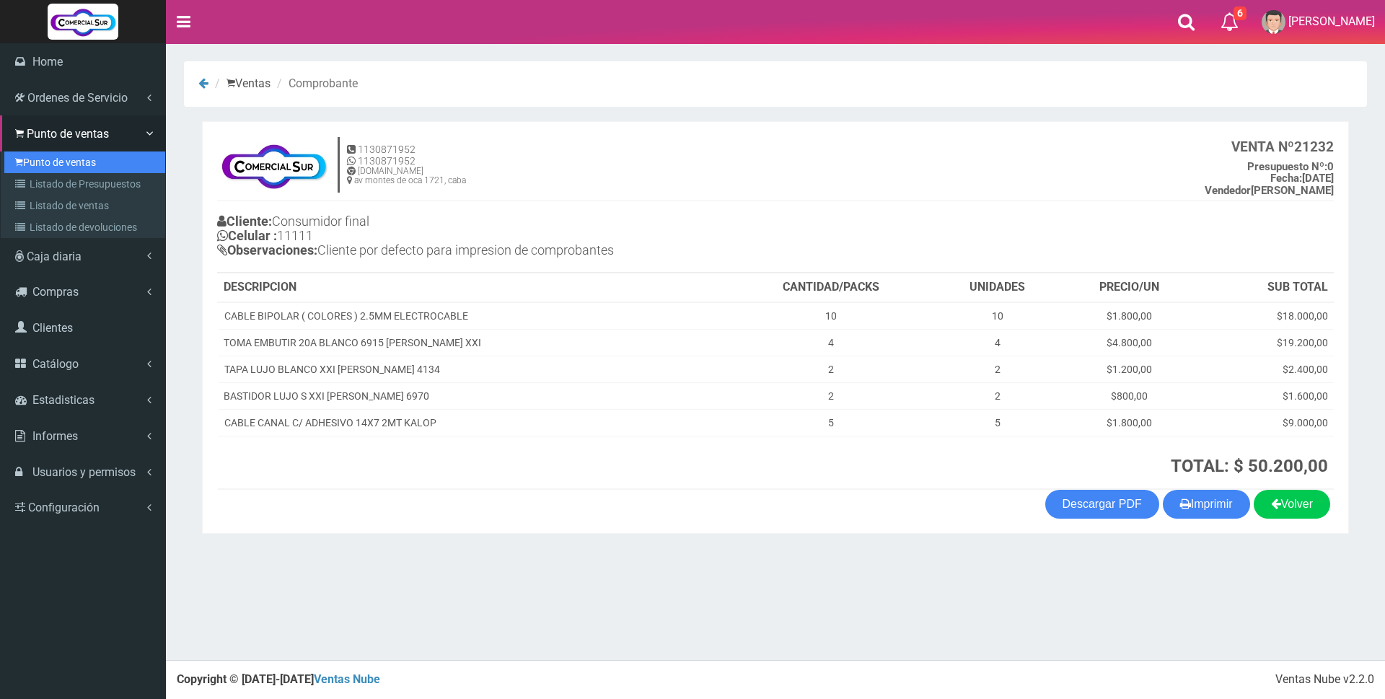
click at [59, 162] on link "Punto de ventas" at bounding box center [84, 162] width 161 height 22
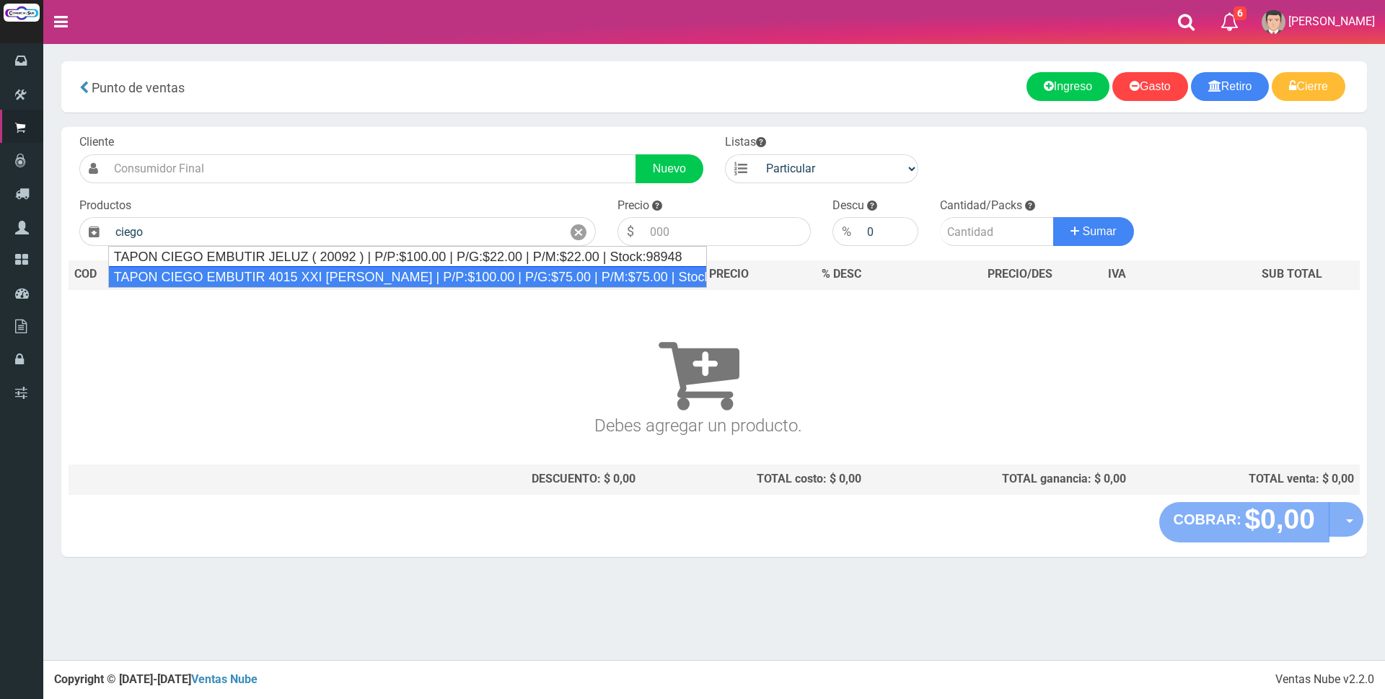
drag, startPoint x: 234, startPoint y: 279, endPoint x: 389, endPoint y: 279, distance: 155.1
click at [234, 279] on div "TAPON CIEGO EMBUTIR 4015 XXI CAMBRE | P/P:$100.00 | P/G:$75.00 | P/M:$75.00 | S…" at bounding box center [407, 277] width 599 height 22
type input "TAPON CIEGO EMBUTIR 4015 XXI CAMBRE | P/P:$100.00 | P/G:$75.00 | P/M:$75.00 | S…"
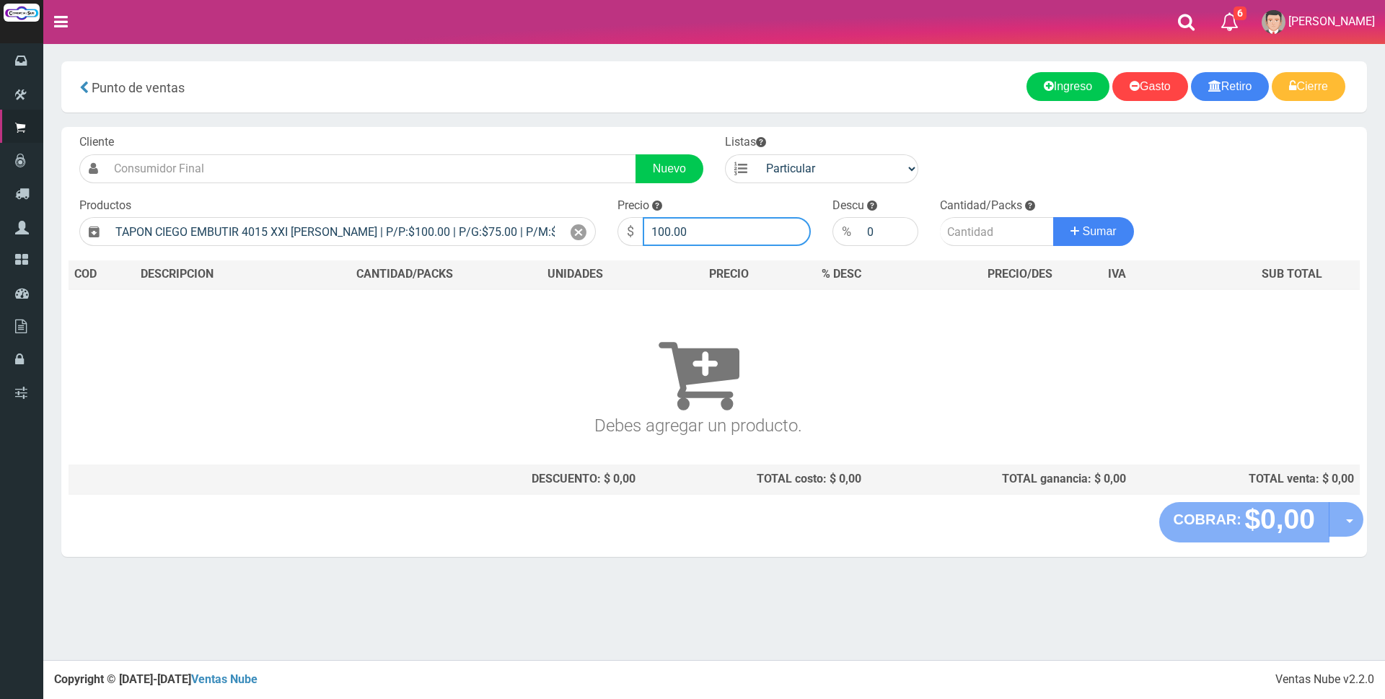
click at [743, 237] on input "100.00" at bounding box center [727, 231] width 168 height 29
type input "1"
type input "400"
click at [972, 234] on input "number" at bounding box center [997, 231] width 114 height 29
type input "4"
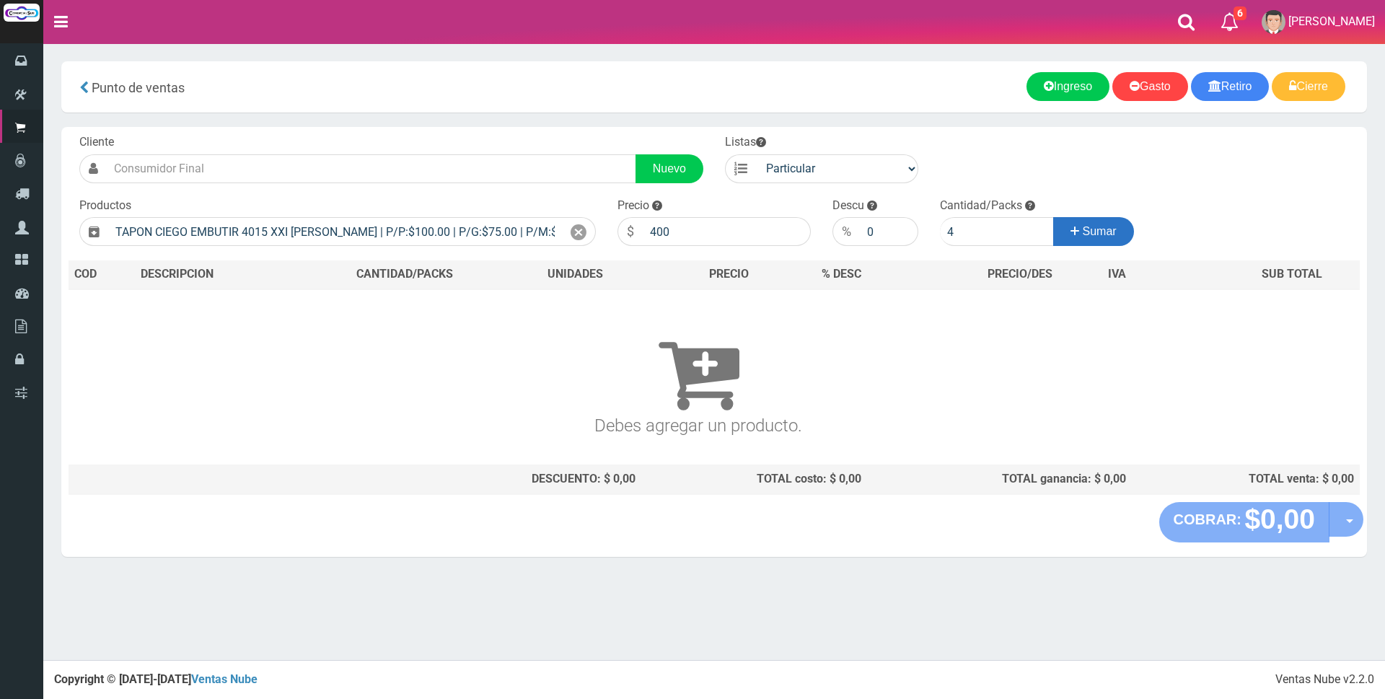
click at [1094, 230] on span "Sumar" at bounding box center [1100, 231] width 34 height 12
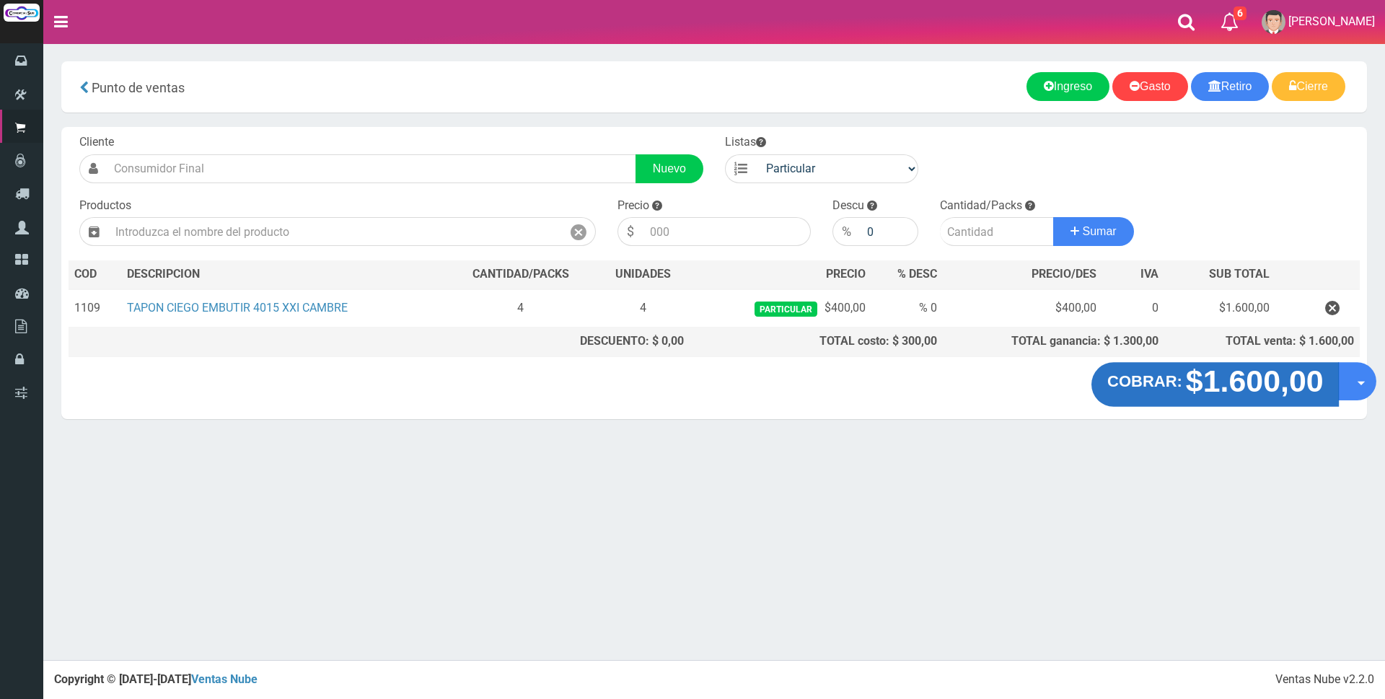
click at [1223, 395] on strong "$1.600,00" at bounding box center [1254, 381] width 138 height 34
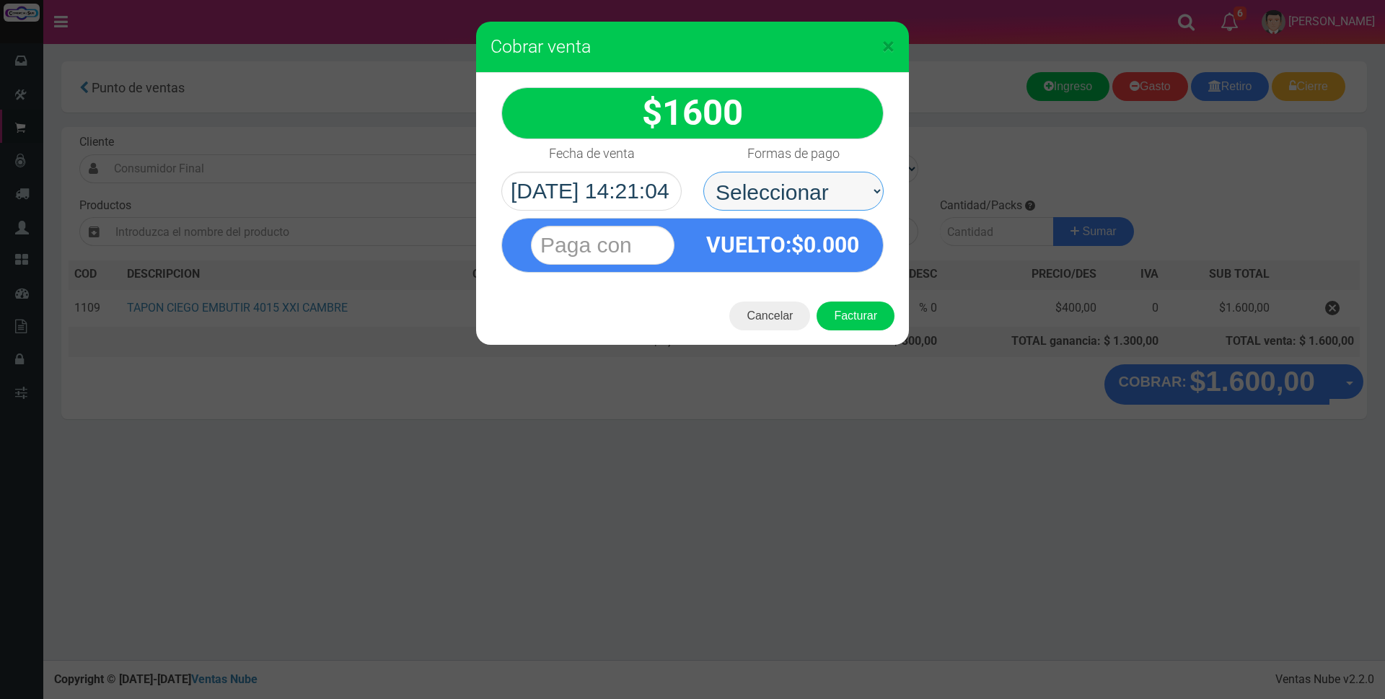
click at [845, 190] on select "Seleccionar Efectivo Tarjeta de Crédito Depósito Débito" at bounding box center [793, 191] width 180 height 39
select select "Efectivo"
click at [703, 172] on select "Seleccionar Efectivo Tarjeta de Crédito Depósito Débito" at bounding box center [793, 191] width 180 height 39
click at [630, 239] on input "text" at bounding box center [603, 245] width 144 height 39
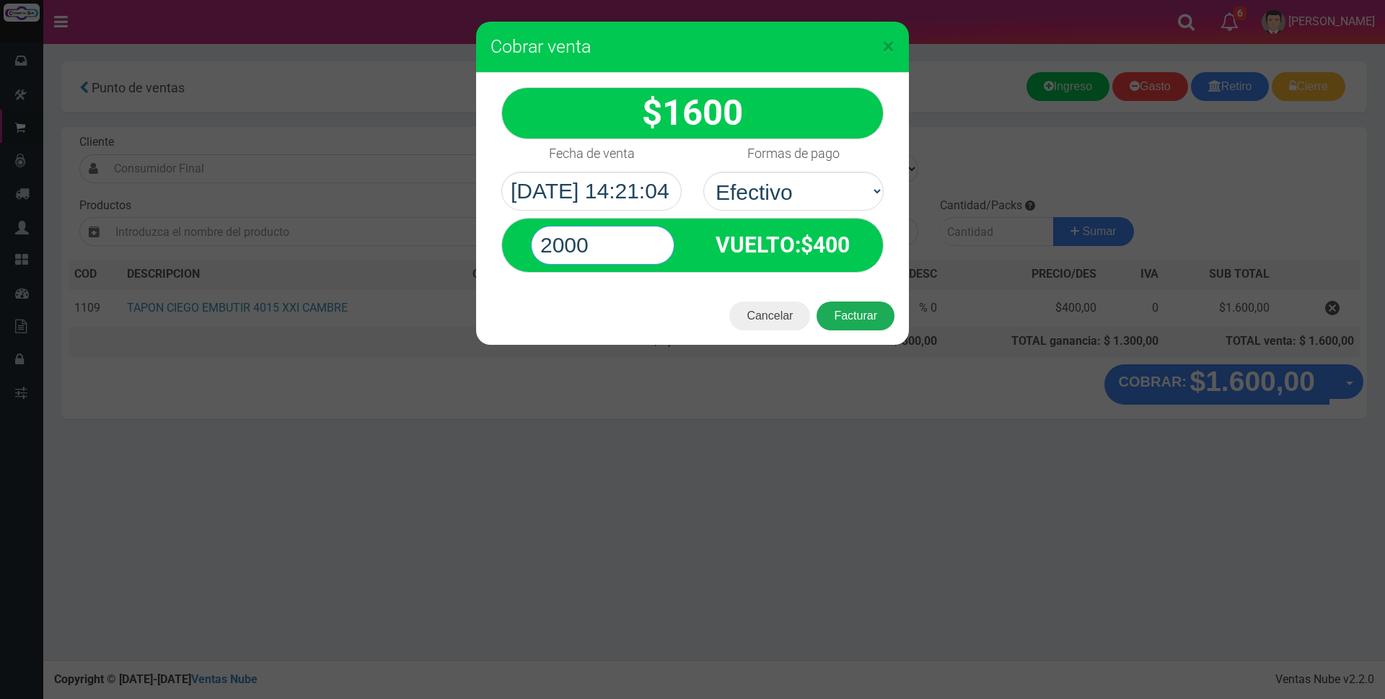
type input "2000"
click at [824, 314] on button "Facturar" at bounding box center [856, 316] width 78 height 29
